Goal: Transaction & Acquisition: Purchase product/service

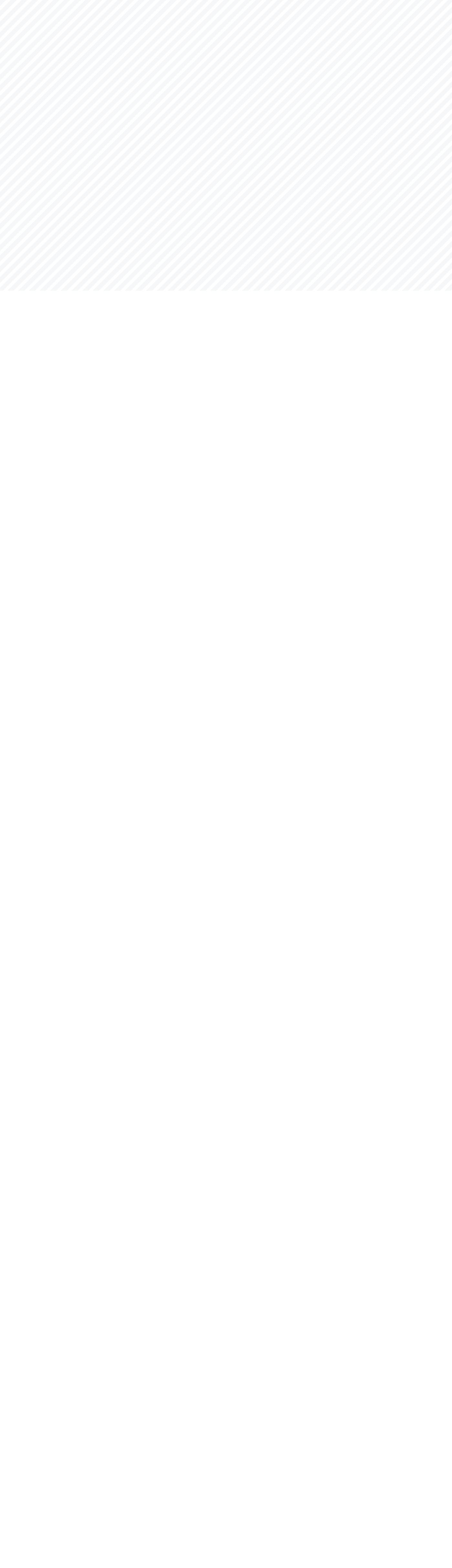
click at [29, 29] on main at bounding box center [226, 80] width 452 height 161
click at [447, 166] on html "Close Continue Shopping View Cart Compare Products My Wishlist Ok" at bounding box center [226, 83] width 452 height 166
click at [5, 166] on html "Close Continue Shopping View Cart Compare Products My Wishlist Ok" at bounding box center [226, 83] width 452 height 166
click at [1, 1] on main at bounding box center [226, 80] width 452 height 161
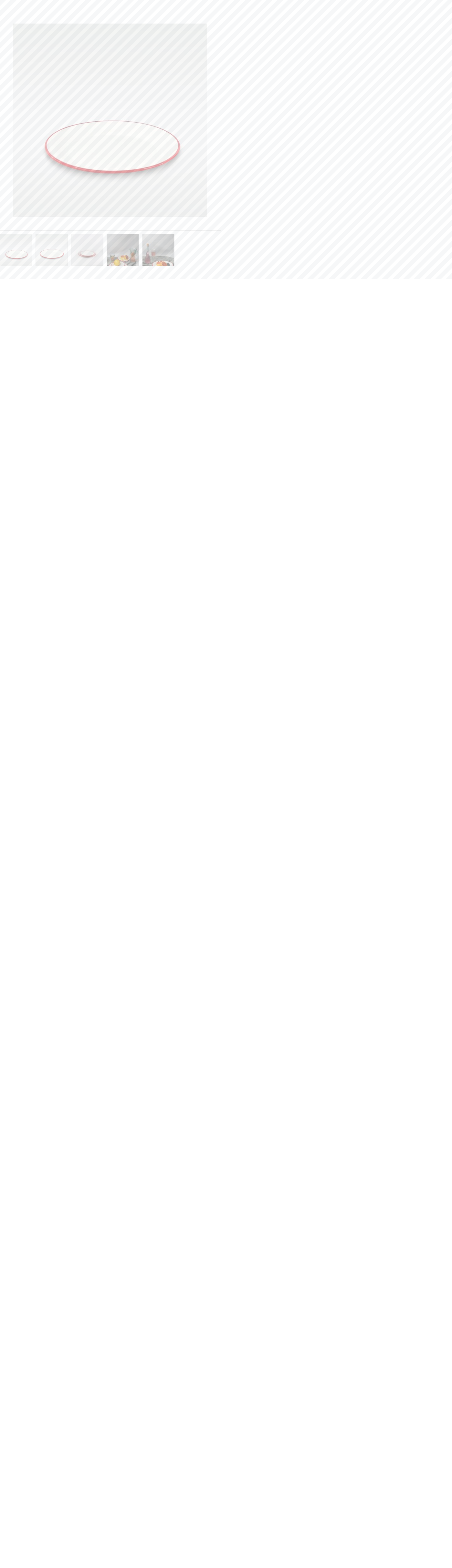
click at [450, 32] on div "Skip to the end of the images gallery Audrey Round Rimmed Plate in Red Audrey R…" at bounding box center [225, 137] width 461 height 265
click at [446, 279] on html "Skip to the end of the images gallery Audrey Round Rimmed Plate in Red Audrey R…" at bounding box center [226, 139] width 452 height 279
click at [4, 279] on html "Skip to the end of the images gallery Audrey Round Rimmed Plate in Red Audrey R…" at bounding box center [226, 139] width 452 height 279
click at [13, 279] on html "Skip to the end of the images gallery Audrey Round Rimmed Plate in Red Audrey R…" at bounding box center [226, 139] width 452 height 279
